Goal: Task Accomplishment & Management: Complete application form

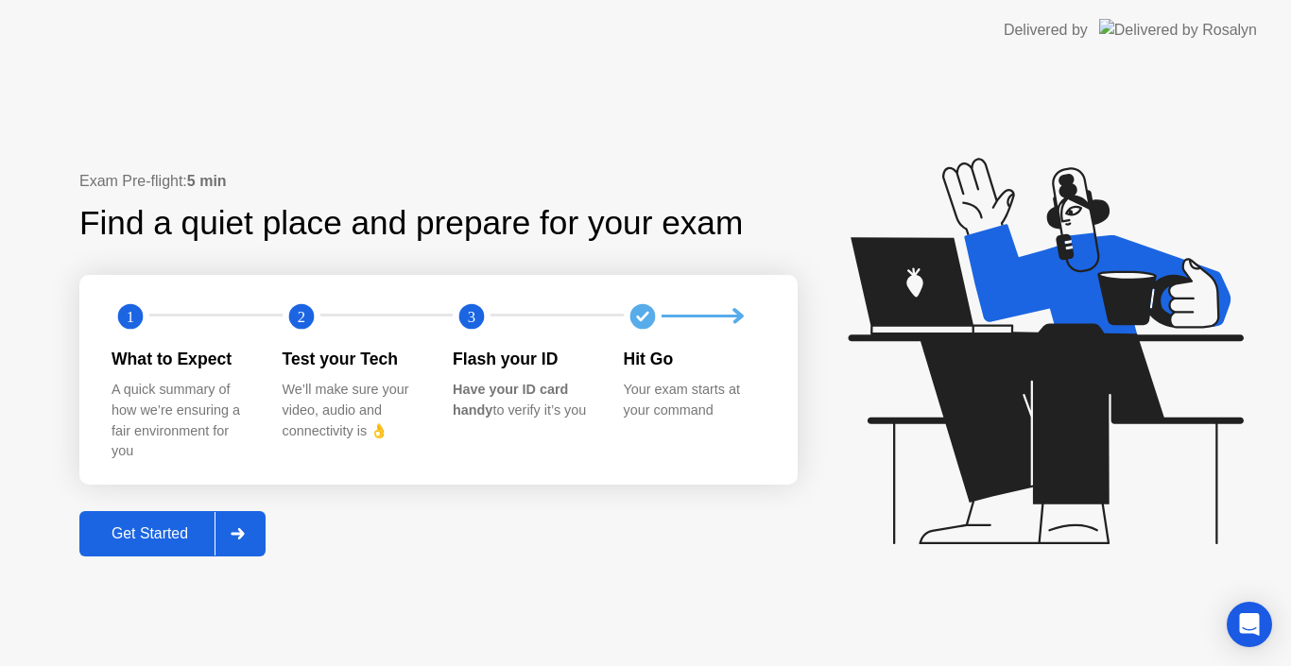
click at [186, 532] on div "Get Started" at bounding box center [149, 534] width 129 height 17
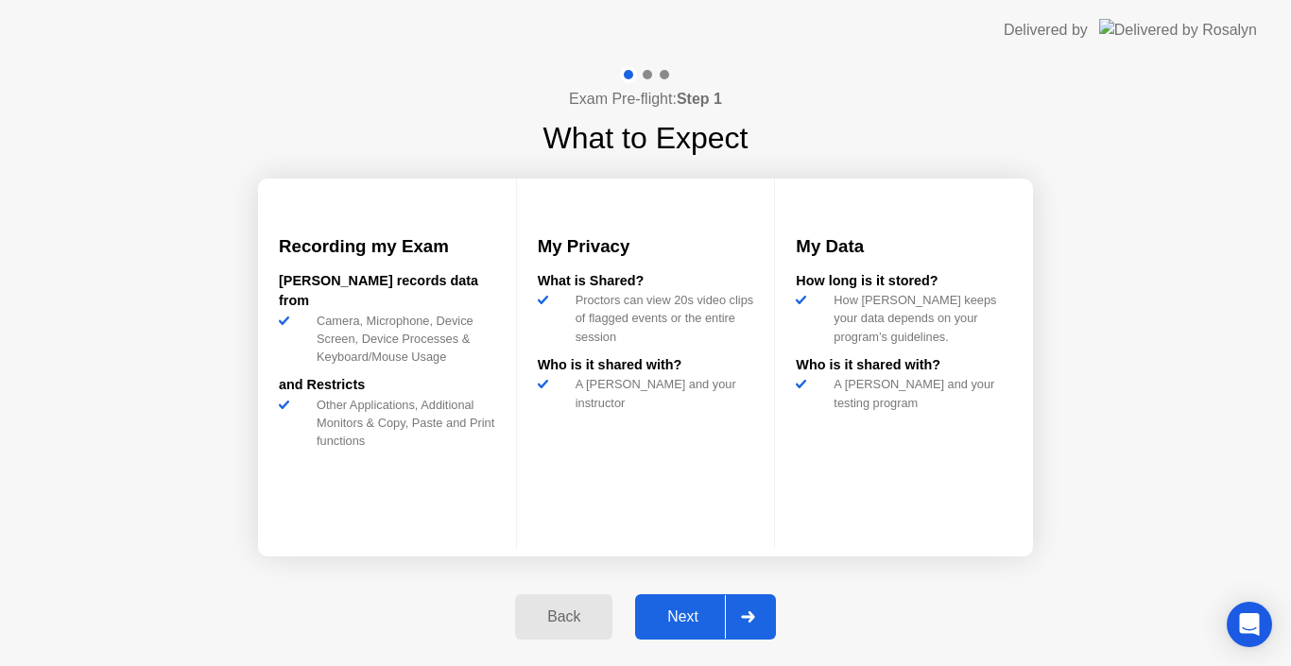
click at [680, 617] on div "Next" at bounding box center [683, 617] width 84 height 17
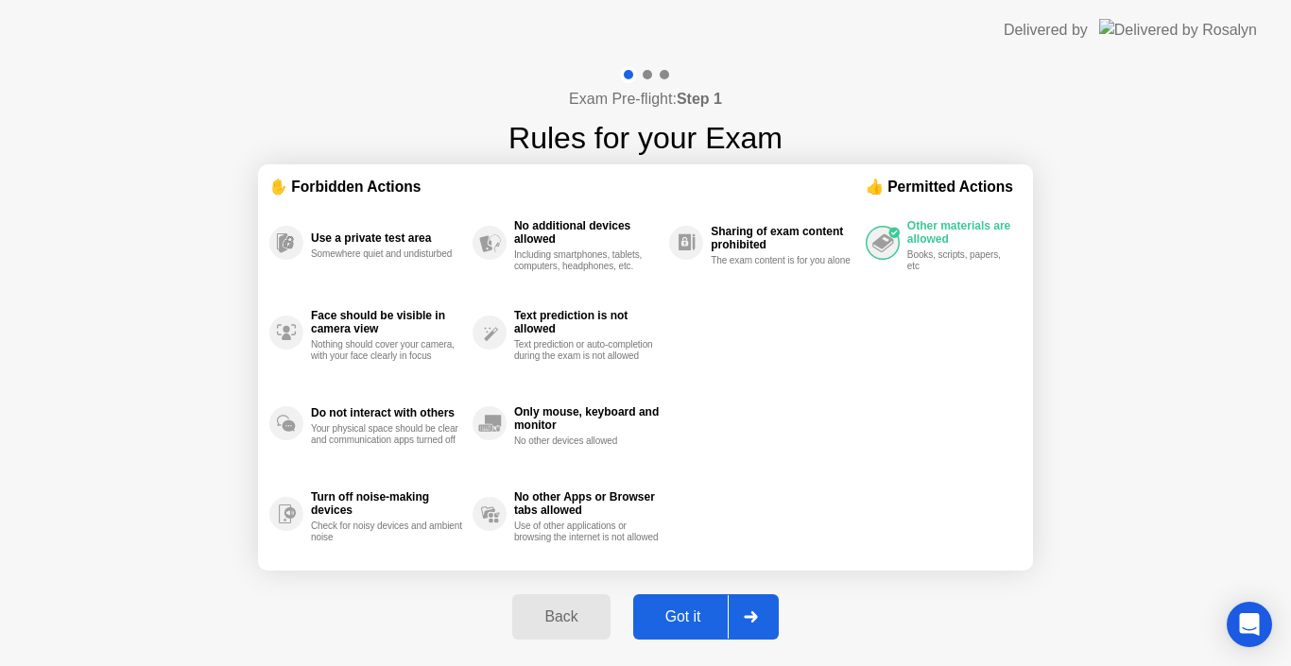
click at [680, 617] on div "Got it" at bounding box center [683, 617] width 89 height 17
select select "**********"
select select "*******"
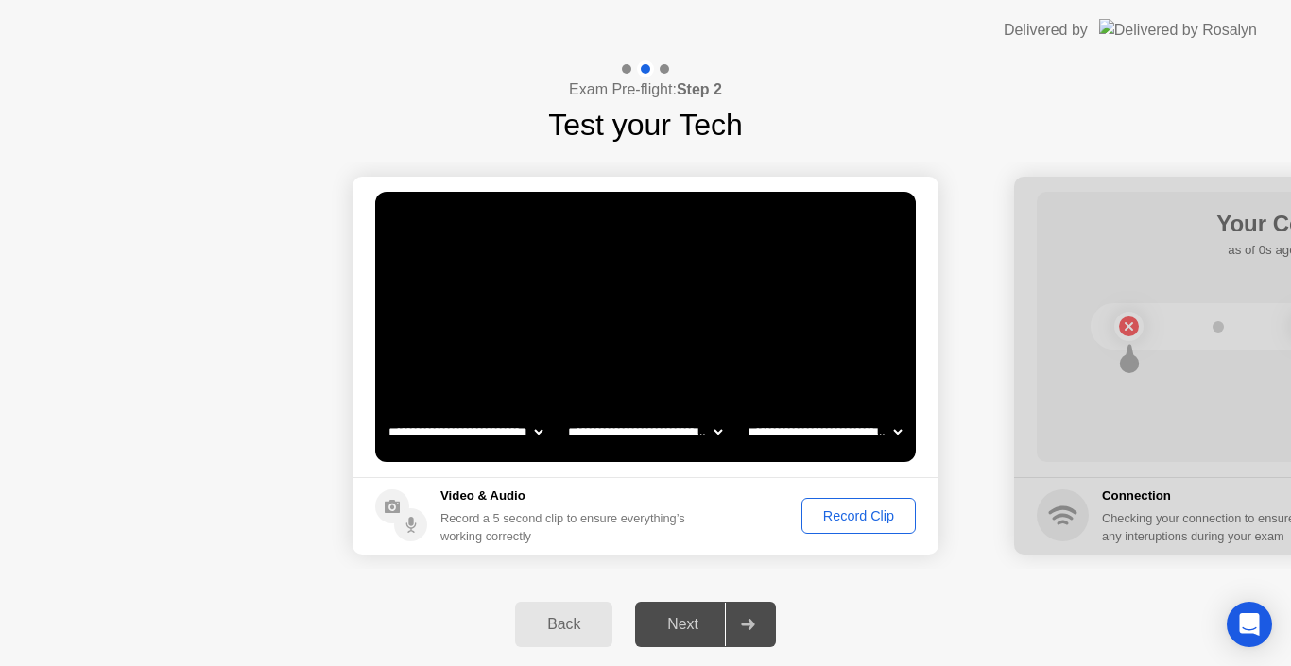
click at [832, 516] on div "Record Clip" at bounding box center [858, 515] width 101 height 15
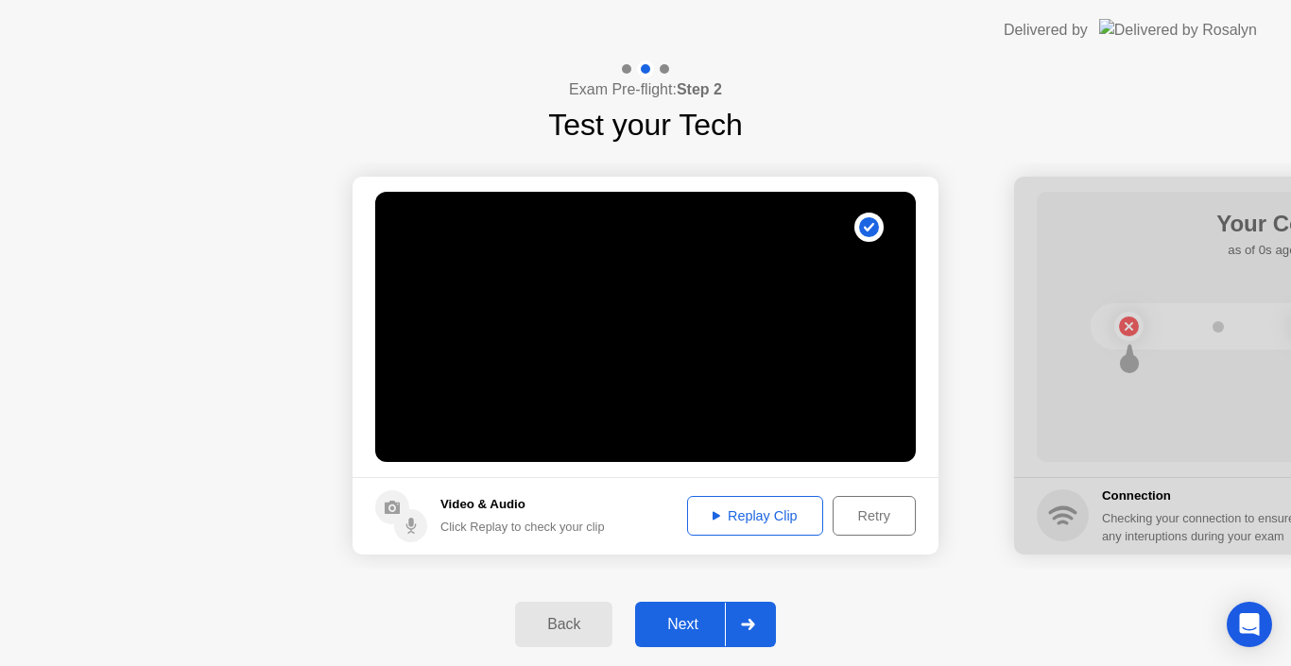
click at [752, 514] on div "Replay Clip" at bounding box center [755, 515] width 123 height 15
click at [678, 620] on div "Next" at bounding box center [683, 624] width 84 height 17
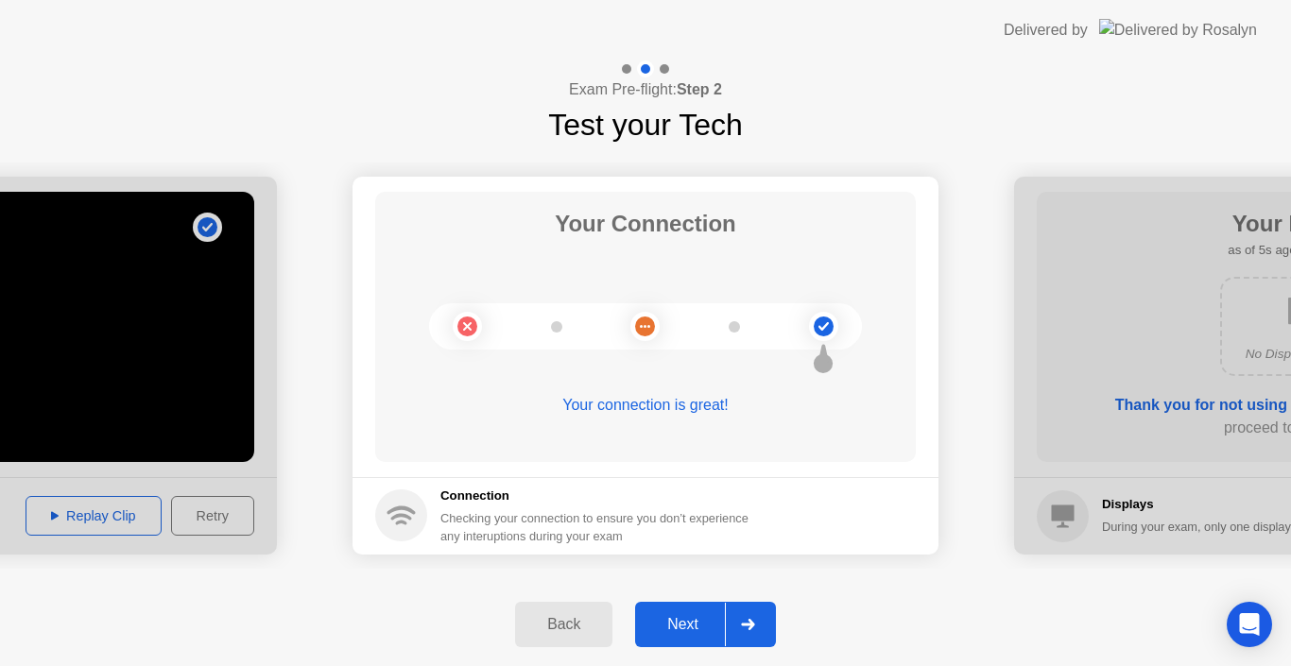
click at [678, 620] on div "Next" at bounding box center [683, 624] width 84 height 17
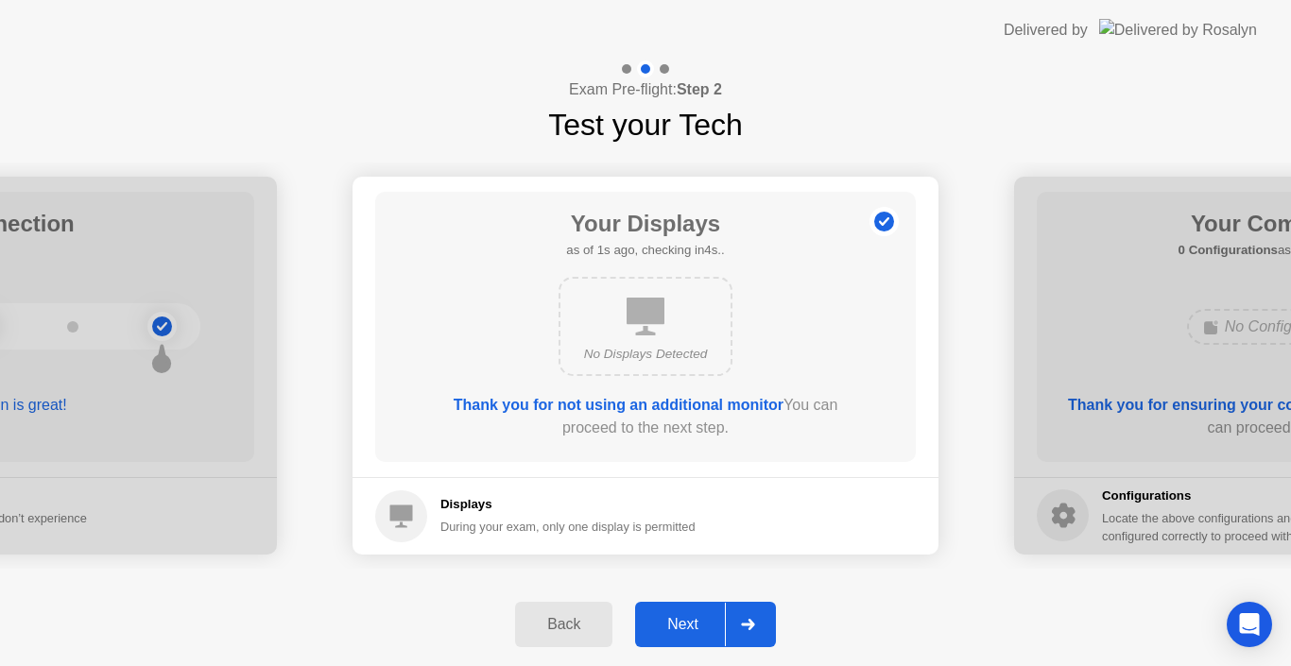
click at [678, 620] on div "Next" at bounding box center [683, 624] width 84 height 17
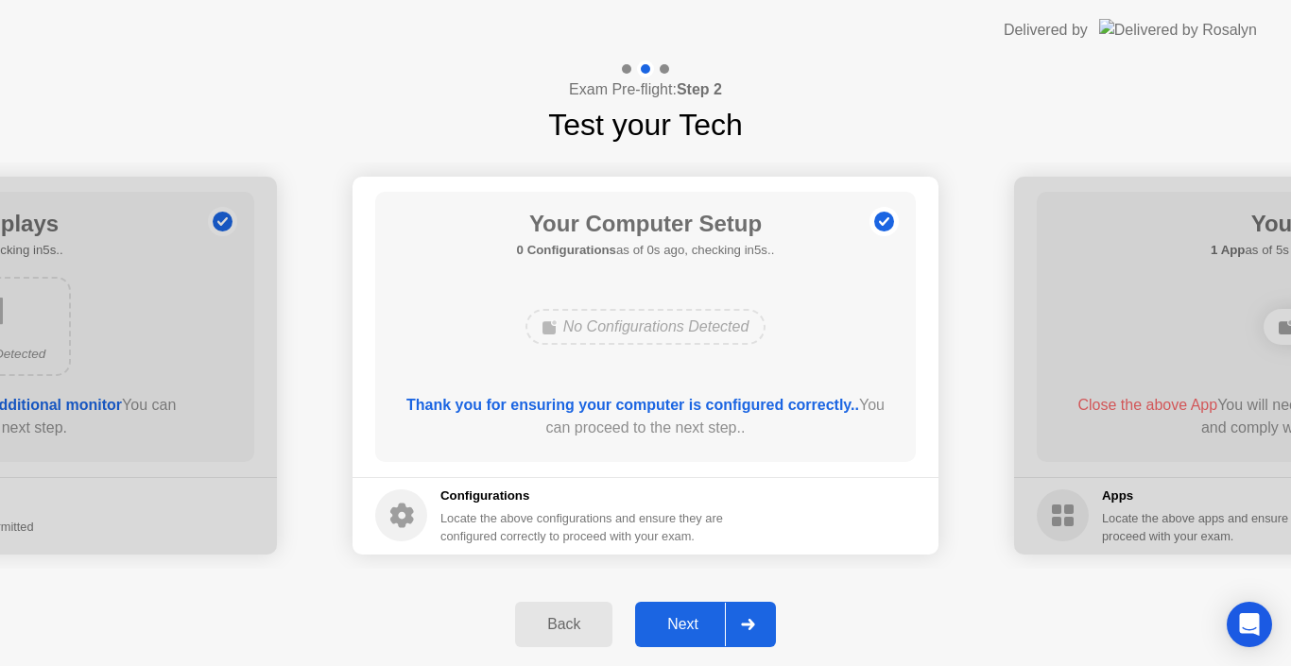
click at [678, 620] on div "Next" at bounding box center [683, 624] width 84 height 17
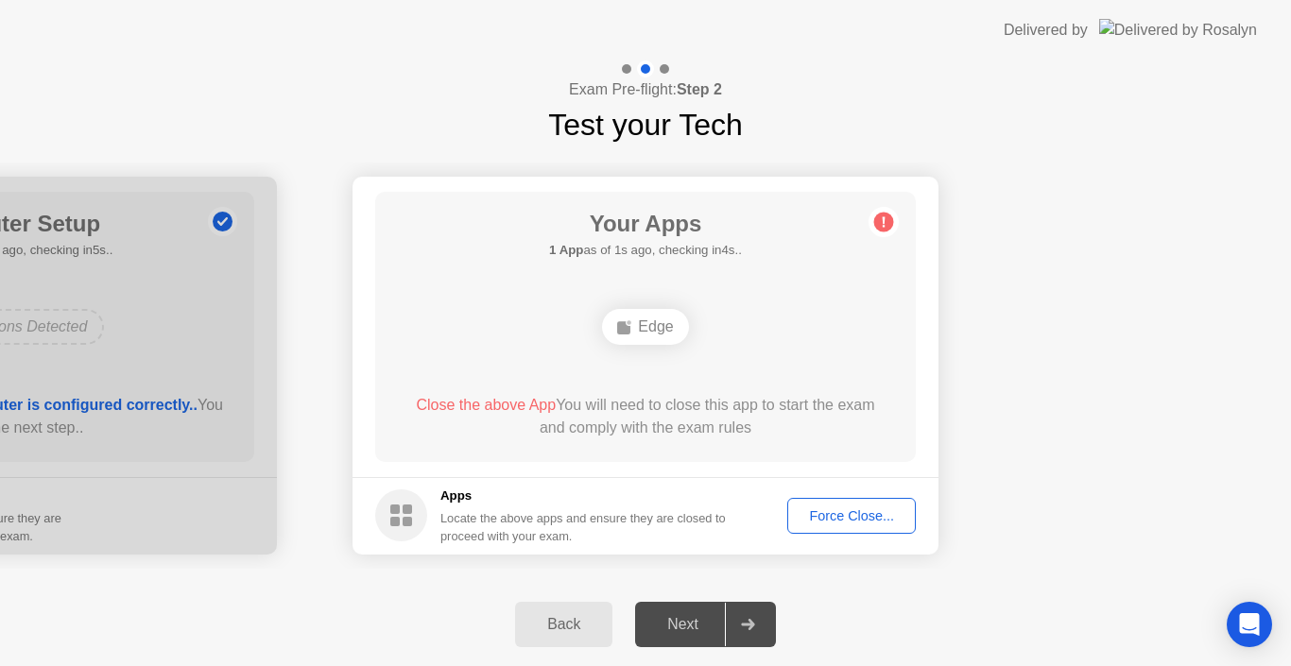
click at [864, 511] on div "Force Close..." at bounding box center [851, 515] width 115 height 15
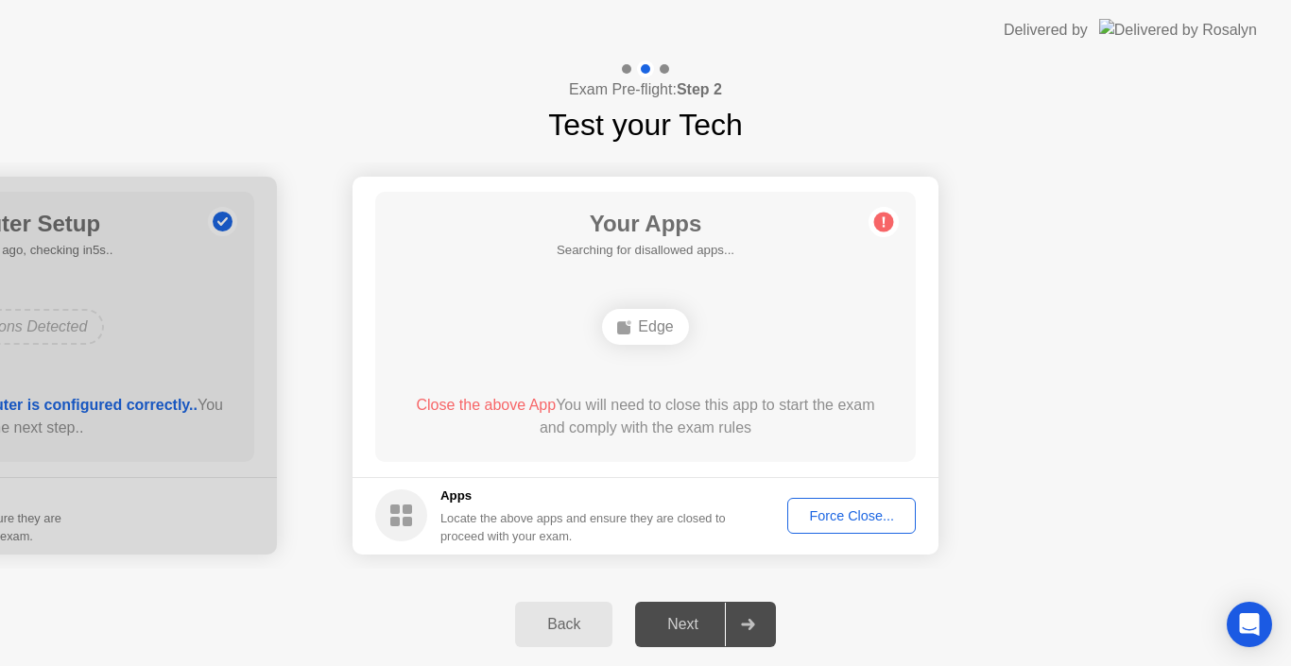
click at [840, 508] on div "Force Close..." at bounding box center [851, 515] width 115 height 15
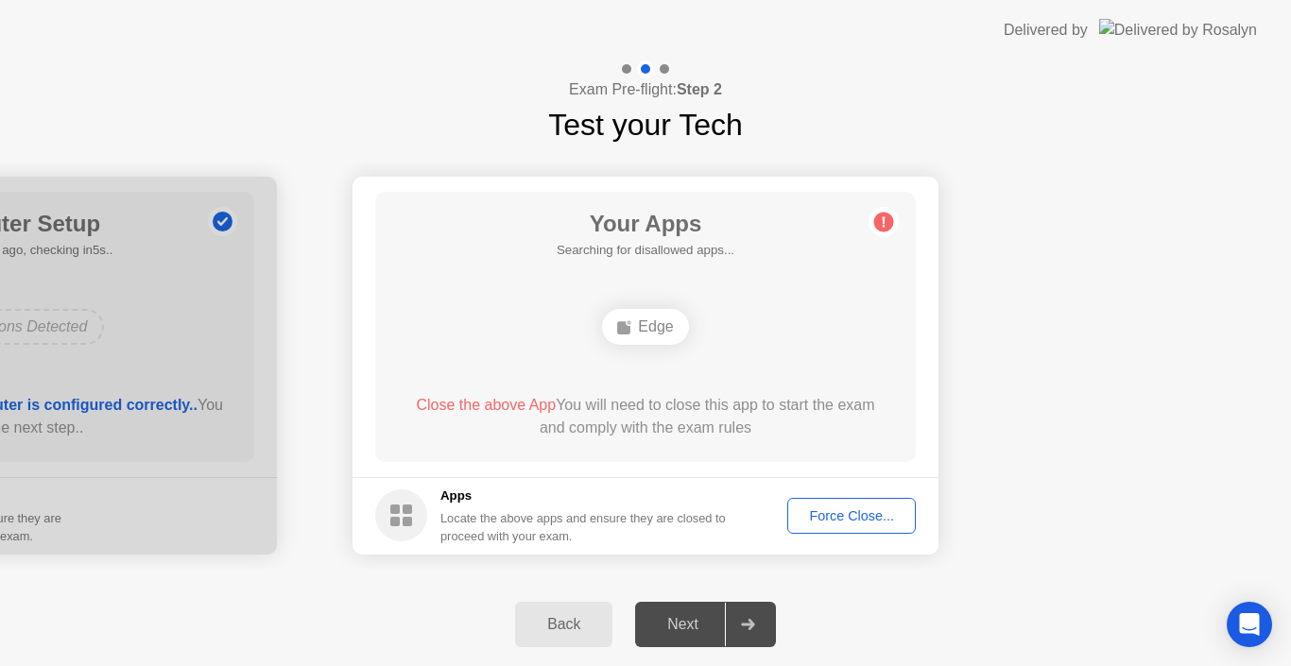
click at [852, 513] on div "Force Close..." at bounding box center [851, 515] width 115 height 15
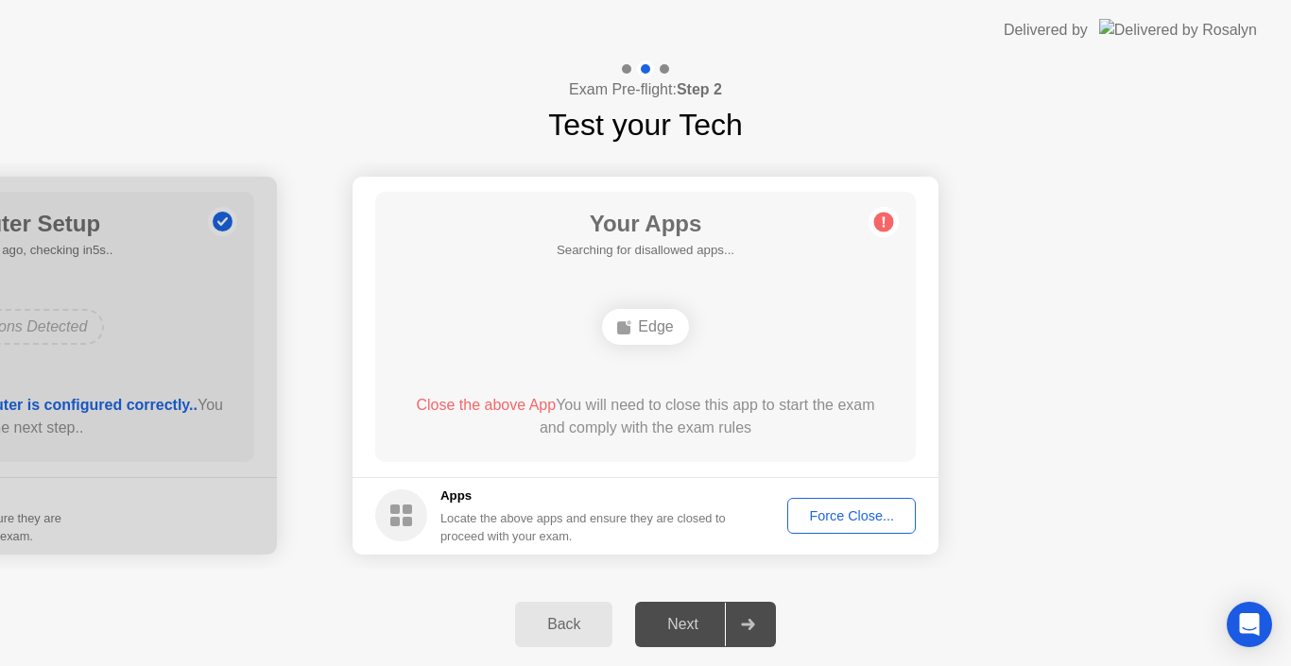
click at [846, 515] on div "Force Close..." at bounding box center [851, 515] width 115 height 15
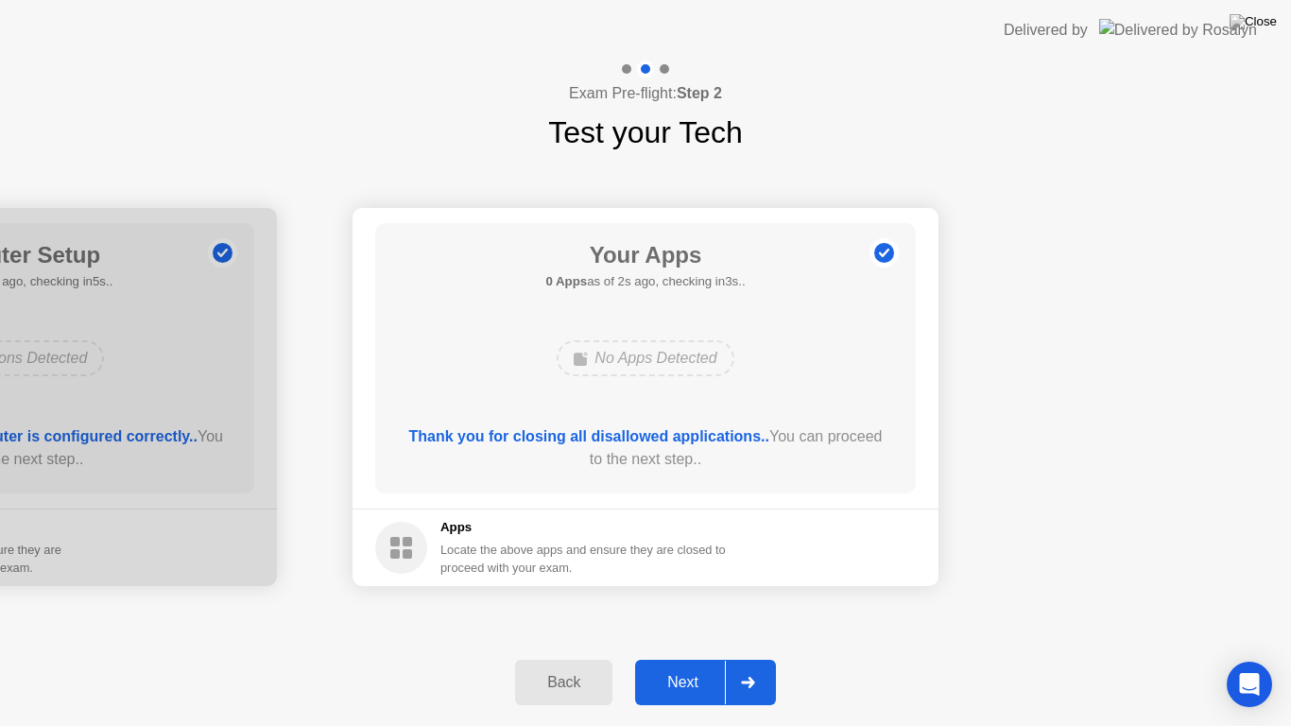
click at [681, 665] on div "Next" at bounding box center [683, 682] width 84 height 17
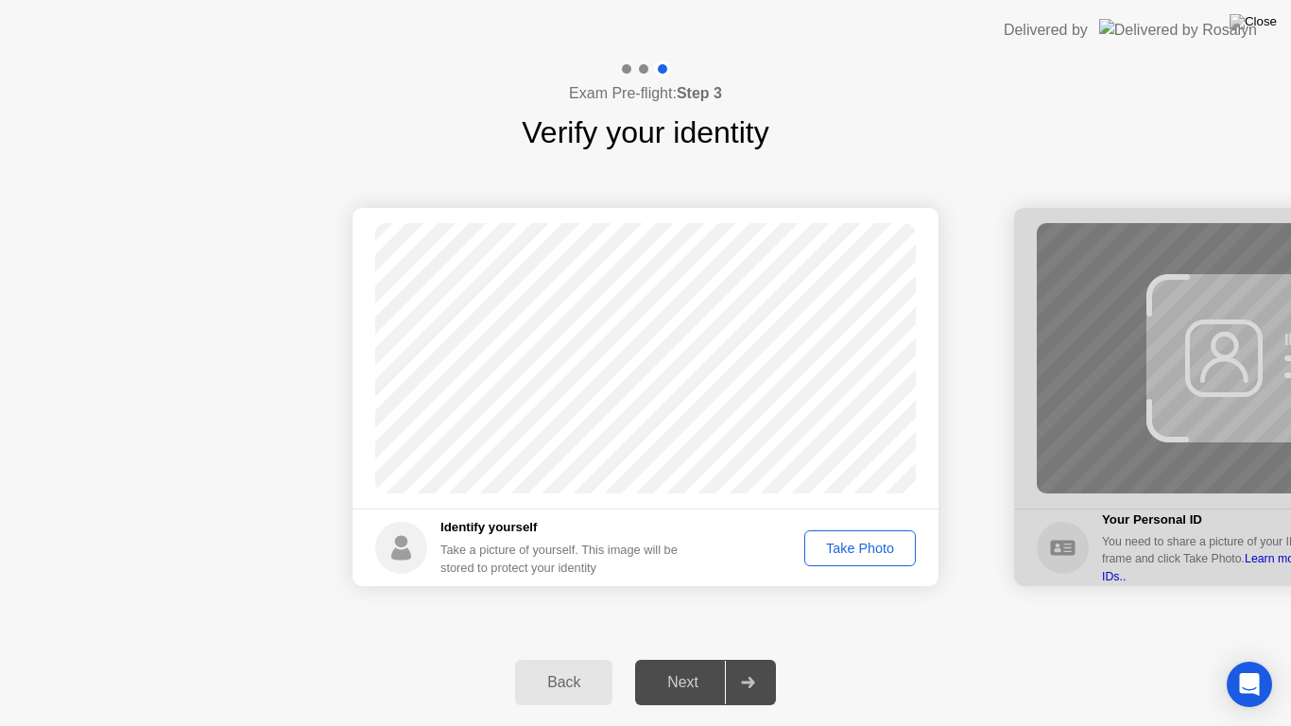
click at [846, 550] on div "Take Photo" at bounding box center [860, 548] width 98 height 15
click at [684, 665] on div "Next" at bounding box center [683, 682] width 84 height 17
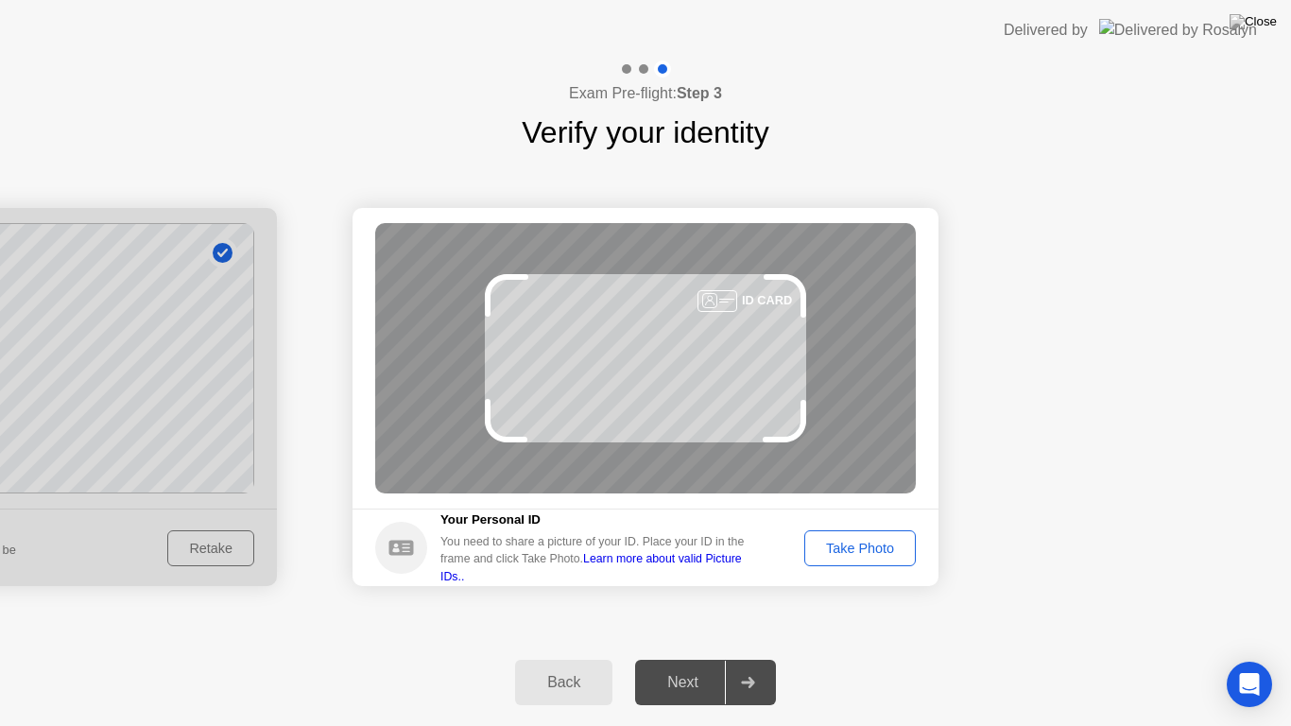
click at [847, 552] on div "Take Photo" at bounding box center [860, 548] width 98 height 15
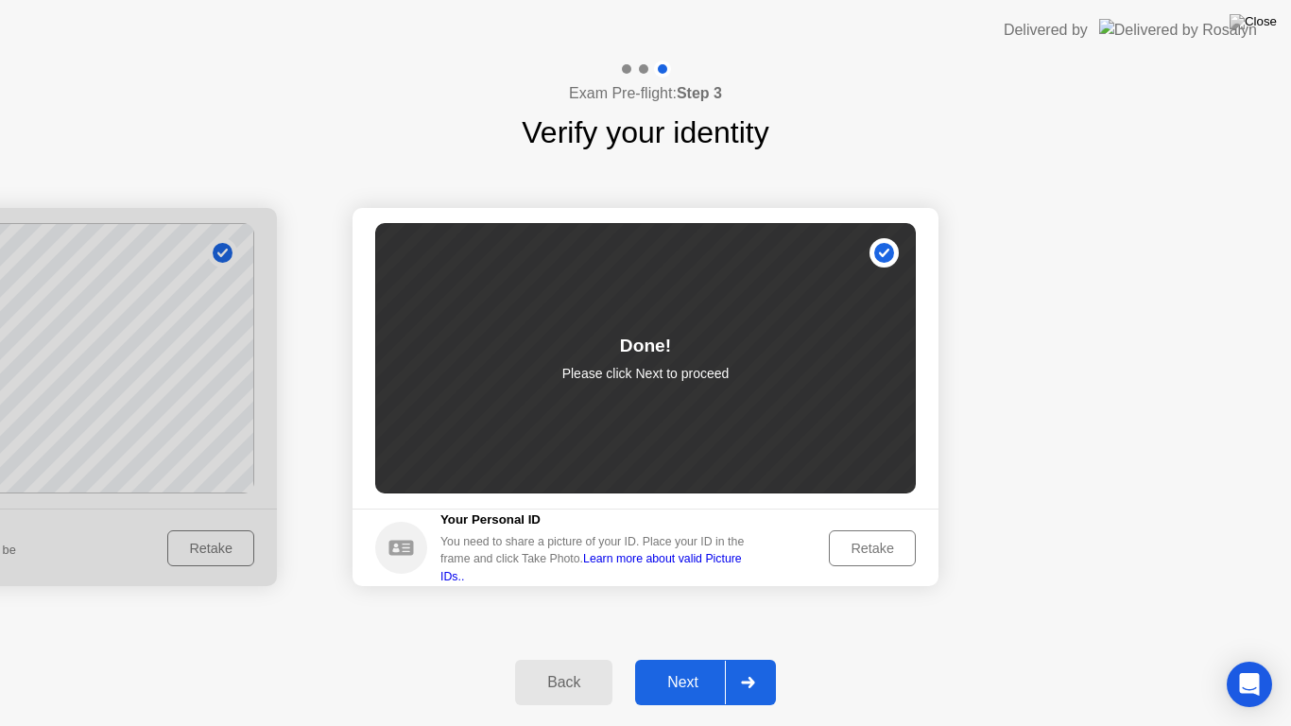
click at [689, 665] on div "Next" at bounding box center [683, 682] width 84 height 17
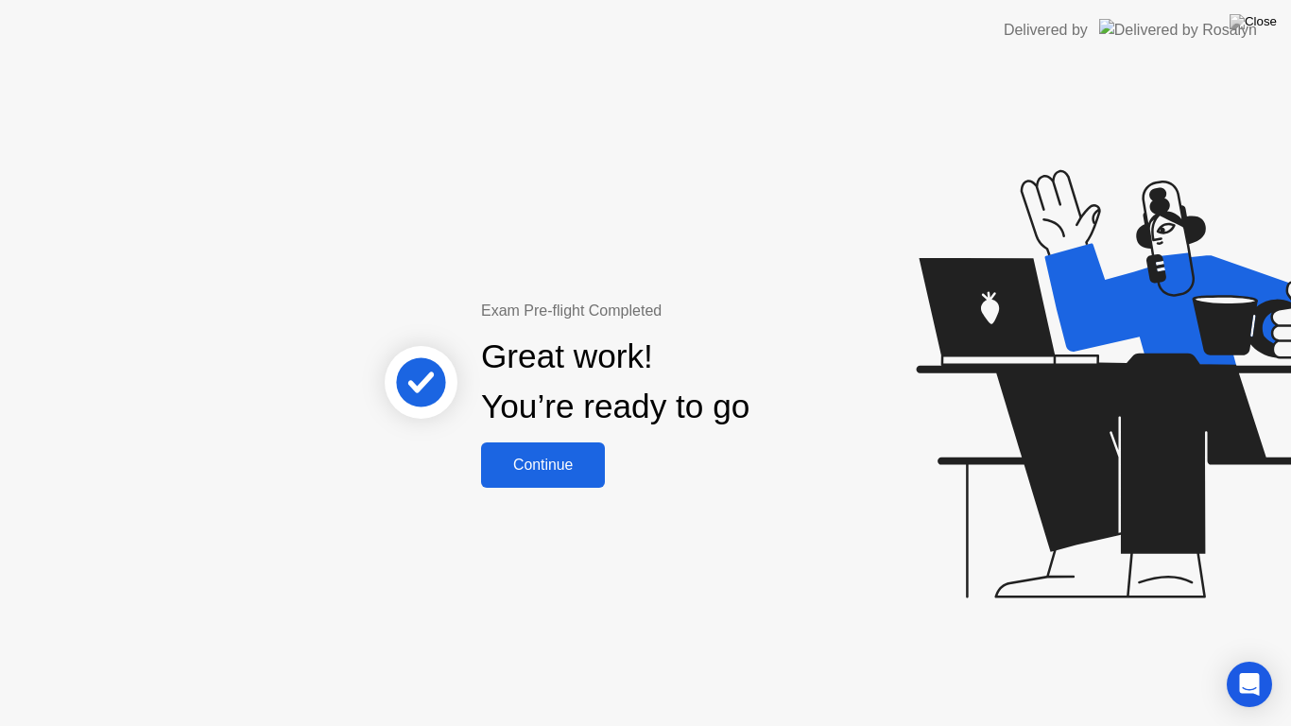
click at [548, 461] on div "Continue" at bounding box center [543, 465] width 112 height 17
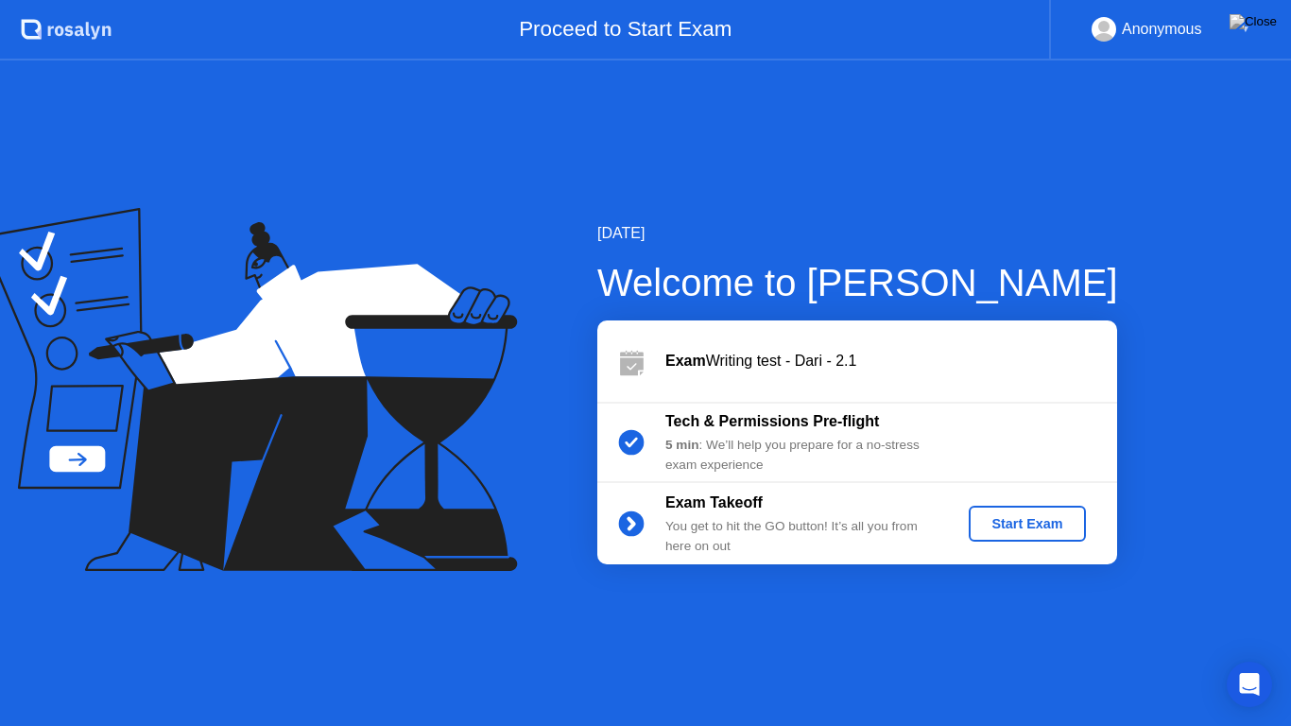
click at [1021, 523] on div "Start Exam" at bounding box center [1026, 523] width 101 height 15
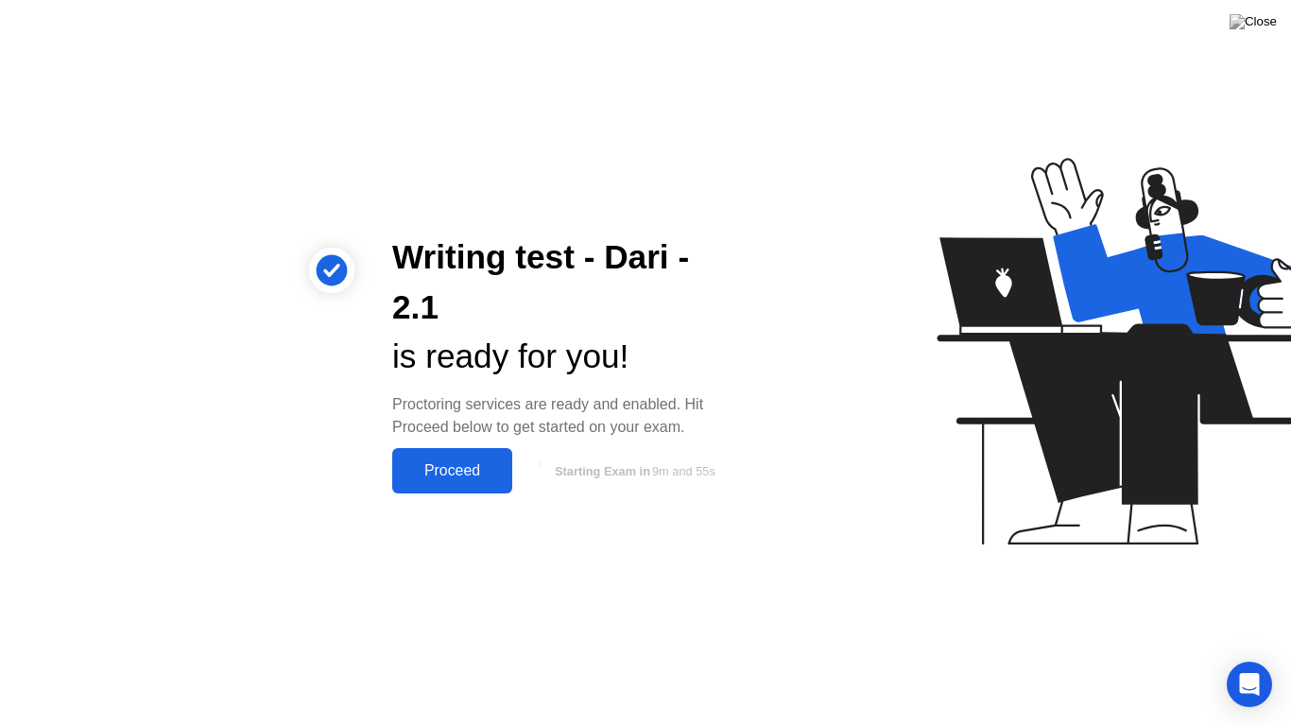
click at [457, 468] on div "Proceed" at bounding box center [452, 470] width 109 height 17
